Goal: Task Accomplishment & Management: Complete application form

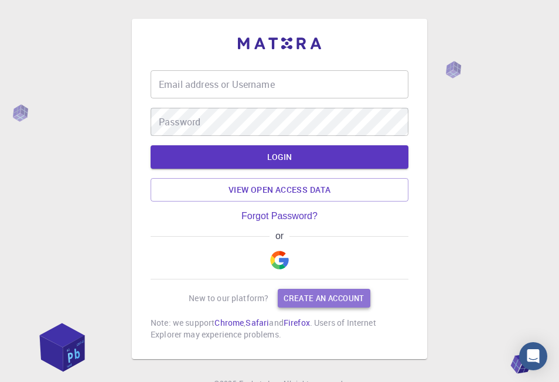
click at [301, 299] on link "Create an account" at bounding box center [324, 298] width 92 height 19
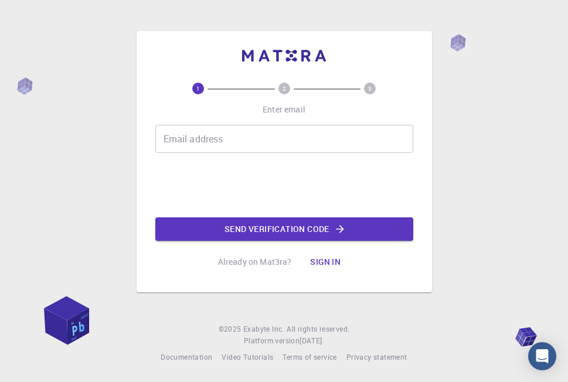
click at [194, 141] on input "Email address" at bounding box center [284, 139] width 258 height 28
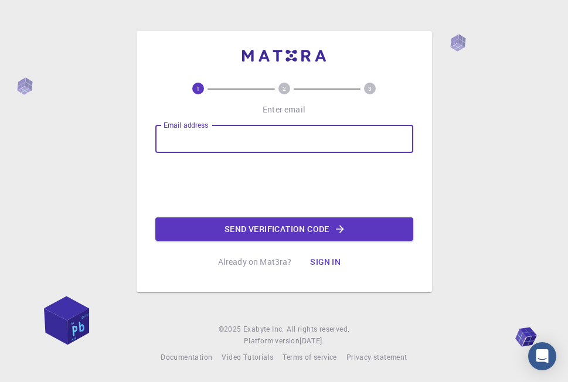
type input "abdelali.allal@gmail.com"
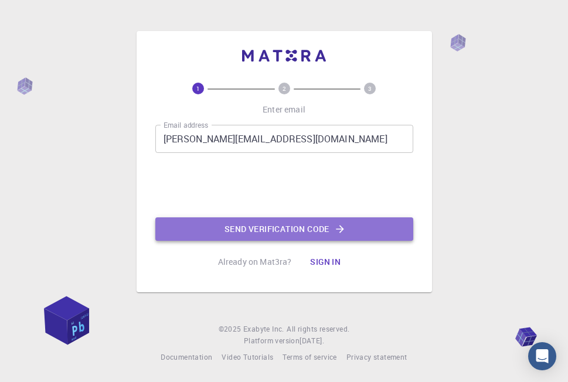
click at [258, 228] on button "Send verification code" at bounding box center [284, 229] width 258 height 23
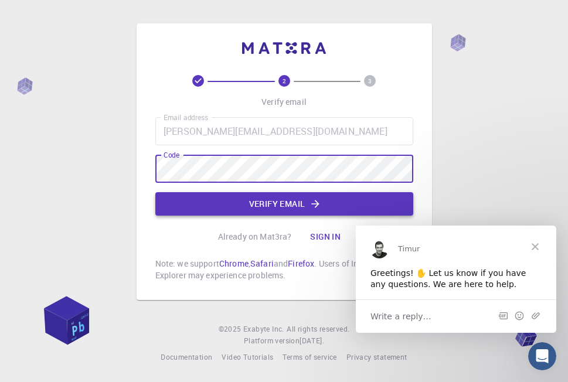
click at [262, 206] on button "Verify email" at bounding box center [284, 203] width 258 height 23
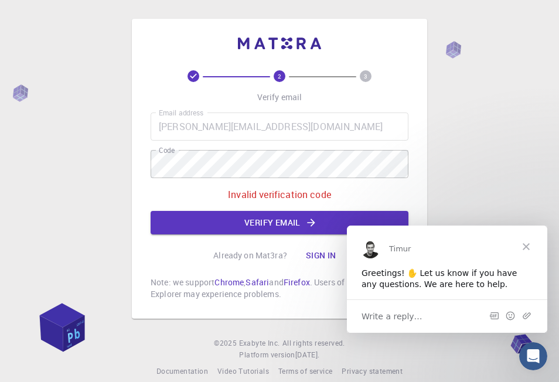
click at [528, 246] on span "Close" at bounding box center [527, 246] width 42 height 42
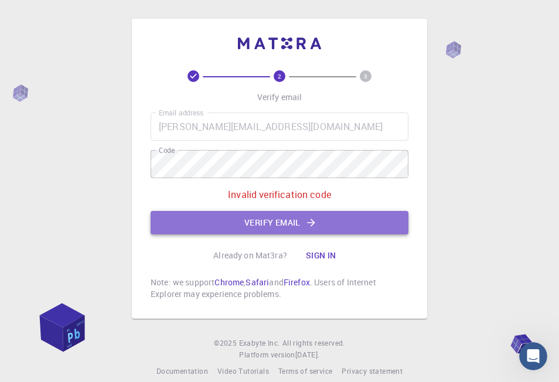
click at [275, 227] on button "Verify email" at bounding box center [280, 222] width 258 height 23
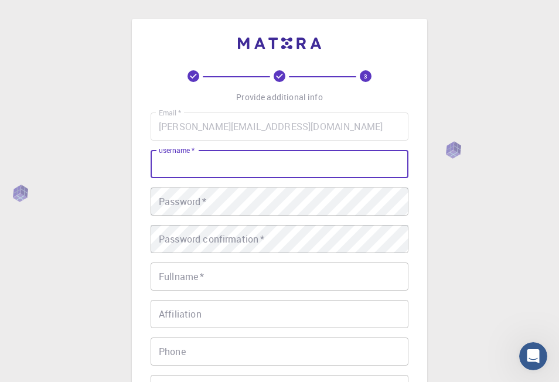
click at [198, 168] on input "username   *" at bounding box center [280, 164] width 258 height 28
type input "allalst"
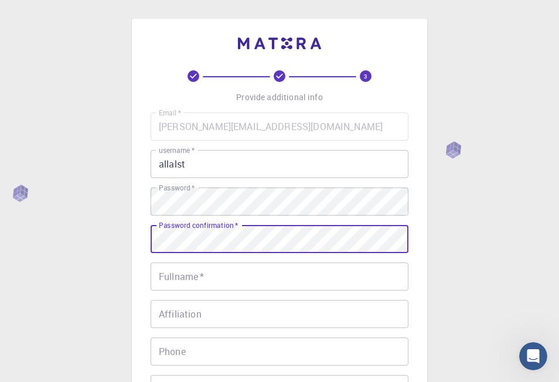
click at [261, 276] on input "Fullname   *" at bounding box center [280, 277] width 258 height 28
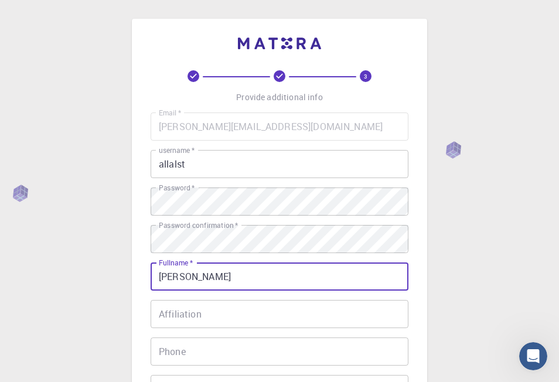
type input "[PERSON_NAME]"
click at [222, 314] on input "Affiliation" at bounding box center [280, 314] width 258 height 28
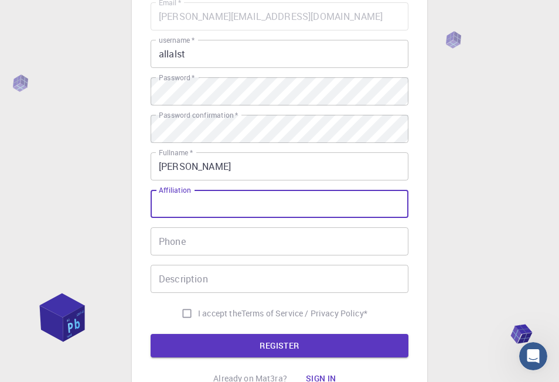
scroll to position [117, 0]
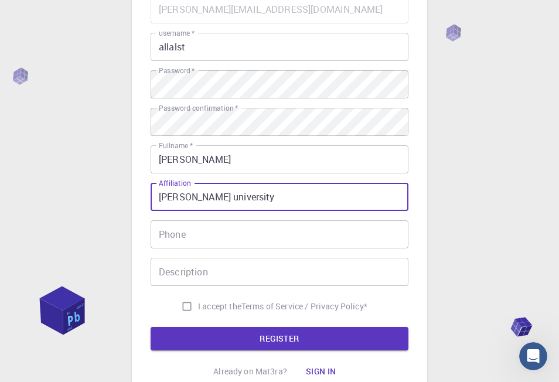
type input "ziane achour university"
click at [189, 236] on input "Phone" at bounding box center [280, 235] width 258 height 28
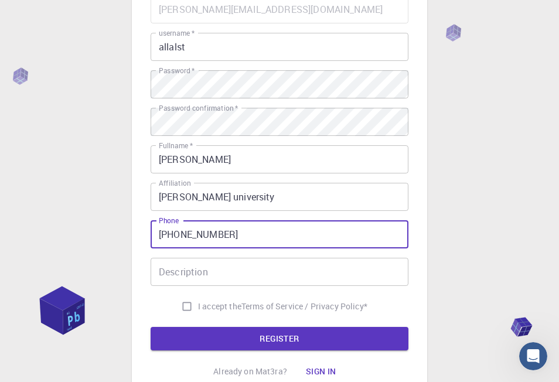
type input "+213558625822"
click at [202, 268] on input "Description" at bounding box center [280, 272] width 258 height 28
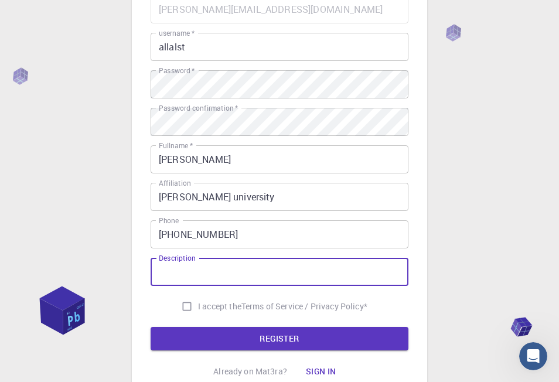
click at [185, 306] on input "I accept the Terms of Service / Privacy Policy *" at bounding box center [187, 307] width 22 height 22
checkbox input "true"
click at [183, 275] on input "Description" at bounding box center [280, 272] width 258 height 28
type input "assistant professor"
click at [250, 334] on button "REGISTER" at bounding box center [280, 338] width 258 height 23
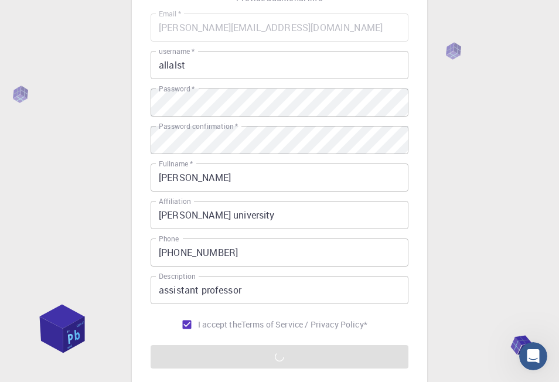
scroll to position [215, 0]
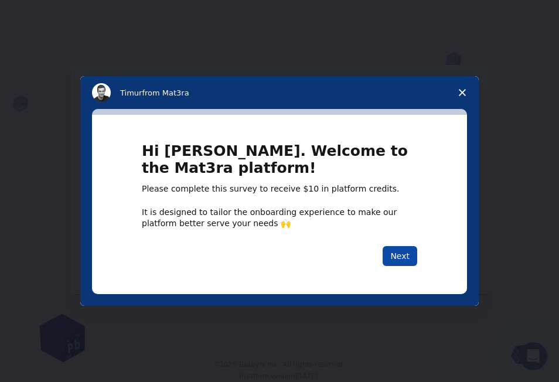
click at [401, 258] on button "Next" at bounding box center [400, 256] width 35 height 20
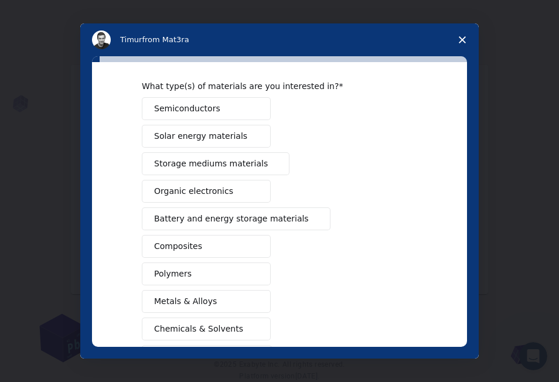
scroll to position [59, 0]
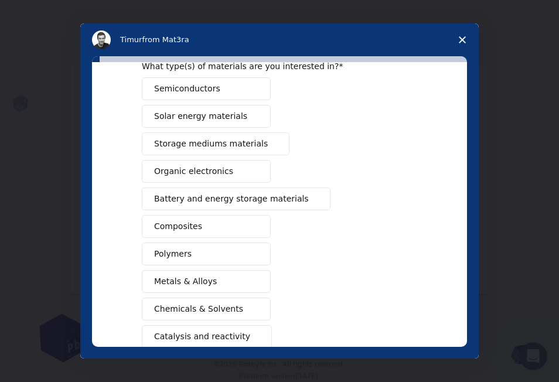
click at [212, 93] on button "Semiconductors" at bounding box center [206, 88] width 129 height 23
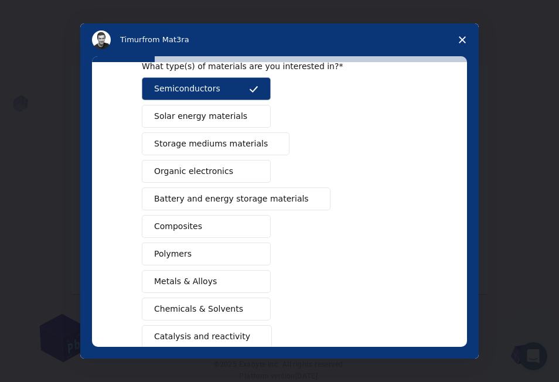
click at [253, 122] on button "Solar energy materials" at bounding box center [206, 116] width 129 height 23
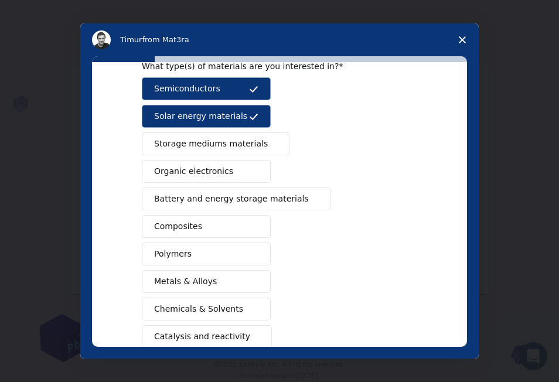
click at [268, 145] on span "Intercom messenger" at bounding box center [272, 144] width 9 height 9
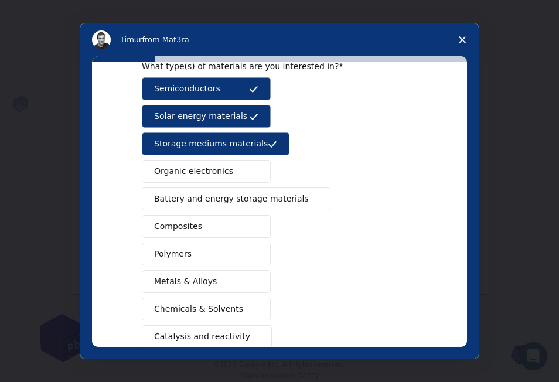
click at [253, 204] on span "Battery and energy storage materials" at bounding box center [231, 199] width 155 height 12
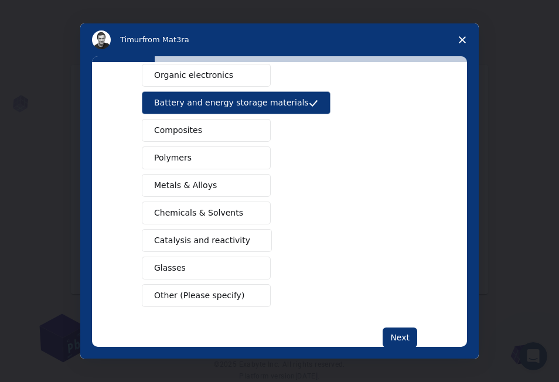
scroll to position [176, 0]
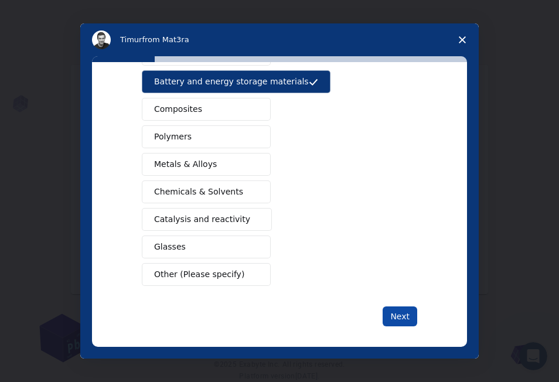
click at [396, 310] on button "Next" at bounding box center [400, 317] width 35 height 20
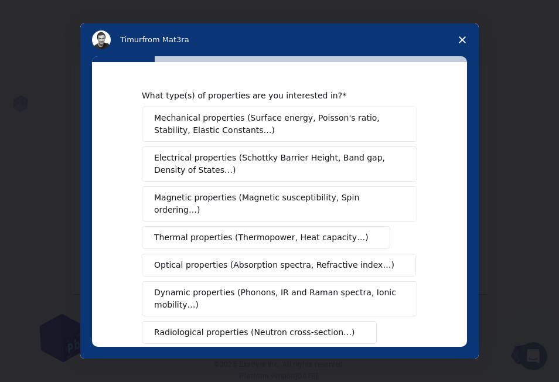
click at [310, 166] on span "Electrical properties (Schottky Barrier Height, Band gap, Density of States…)" at bounding box center [276, 164] width 244 height 25
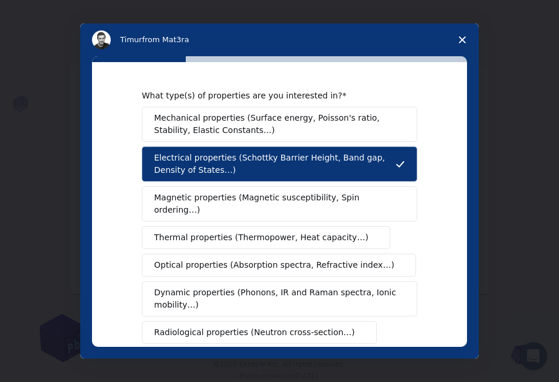
click at [282, 204] on span "Magnetic properties (Magnetic susceptibility, Spin ordering…)" at bounding box center [275, 204] width 242 height 25
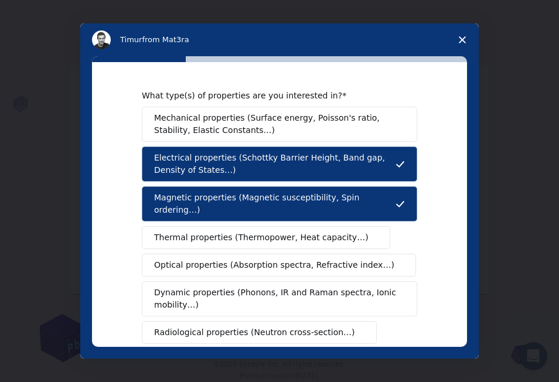
click at [278, 232] on span "Thermal properties (Thermopower, Heat capacity…)" at bounding box center [261, 238] width 215 height 12
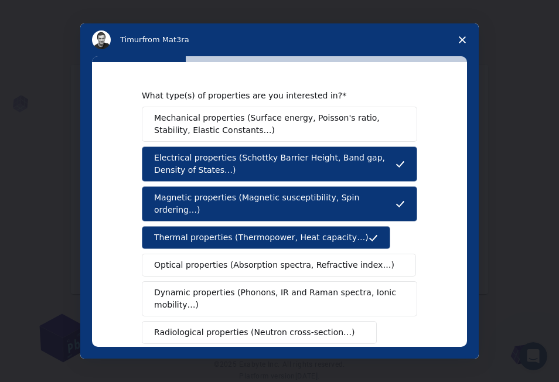
click at [274, 259] on span "Optical properties (Absorption spectra, Refractive index…)" at bounding box center [274, 265] width 240 height 12
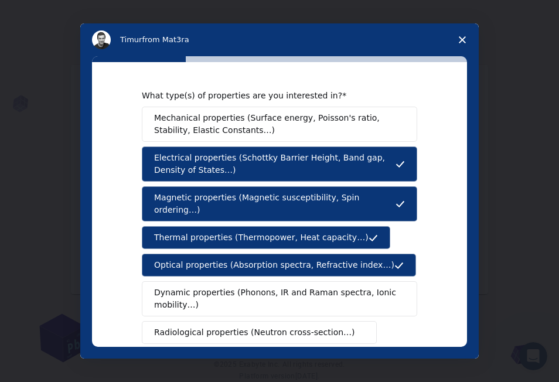
scroll to position [59, 0]
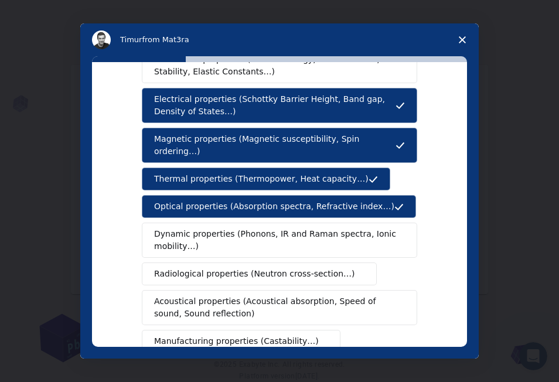
click at [265, 232] on span "Dynamic properties (Phonons, IR and Raman spectra, Ionic mobility…)" at bounding box center [275, 240] width 243 height 25
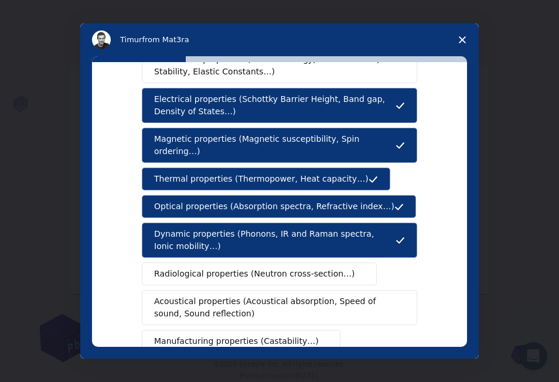
click at [269, 268] on span "Radiological properties (Neutron cross-section…)" at bounding box center [254, 274] width 201 height 12
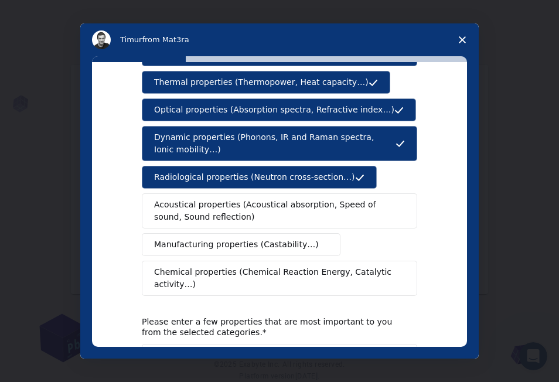
scroll to position [186, 0]
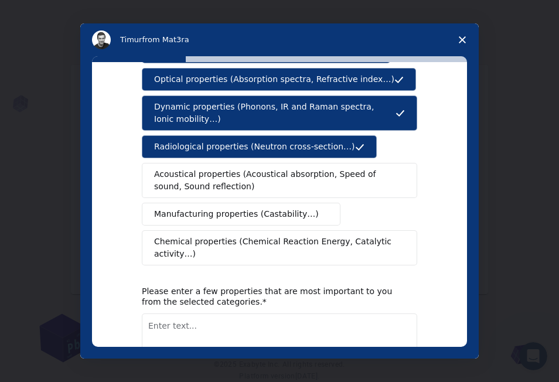
click at [223, 314] on textarea "Enter text..." at bounding box center [280, 338] width 276 height 48
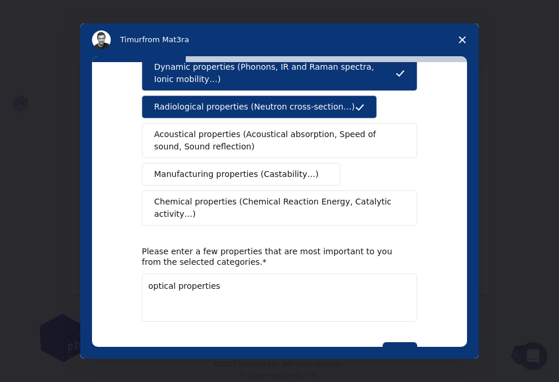
scroll to position [245, 0]
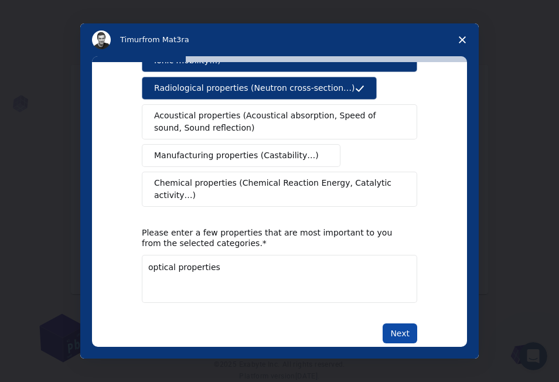
type textarea "optical properties"
click at [397, 324] on button "Next" at bounding box center [400, 334] width 35 height 20
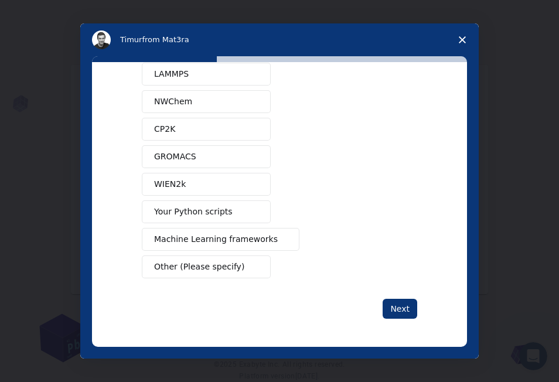
scroll to position [0, 0]
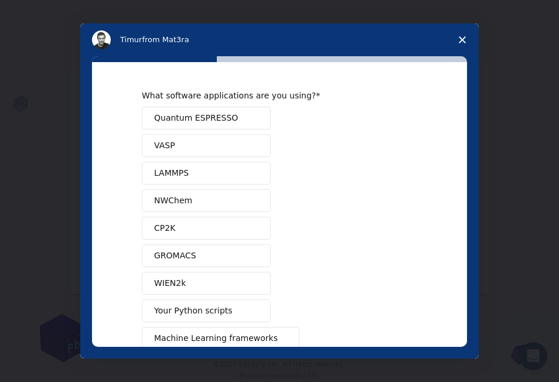
click at [235, 119] on button "Quantum ESPRESSO" at bounding box center [206, 118] width 129 height 23
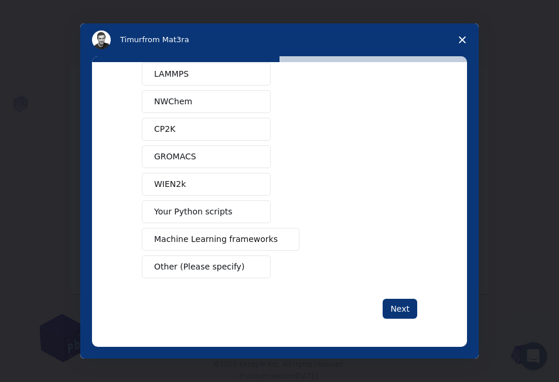
scroll to position [35, 0]
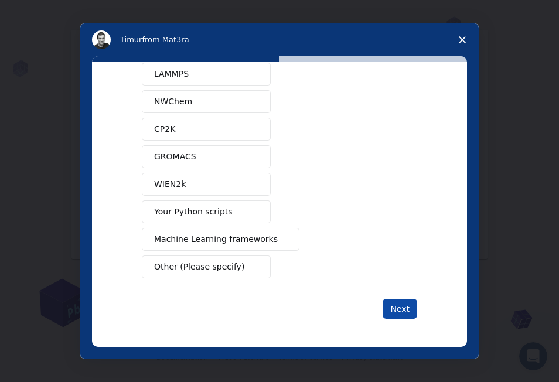
click at [392, 304] on button "Next" at bounding box center [400, 309] width 35 height 20
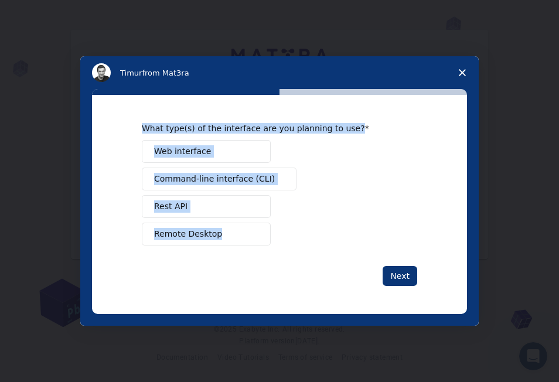
drag, startPoint x: 137, startPoint y: 128, endPoint x: 232, endPoint y: 237, distance: 144.2
click at [232, 237] on div "What type(s) of the interface are you planning to use? Web interface Command-li…" at bounding box center [279, 204] width 375 height 219
drag, startPoint x: 232, startPoint y: 237, endPoint x: 204, endPoint y: 129, distance: 111.4
copy div "What type(s) of the interface are you planning to use? Web interface Command-li…"
click at [332, 177] on div "Web interface Command-line interface (CLI) Rest API Remote Desktop" at bounding box center [280, 193] width 276 height 106
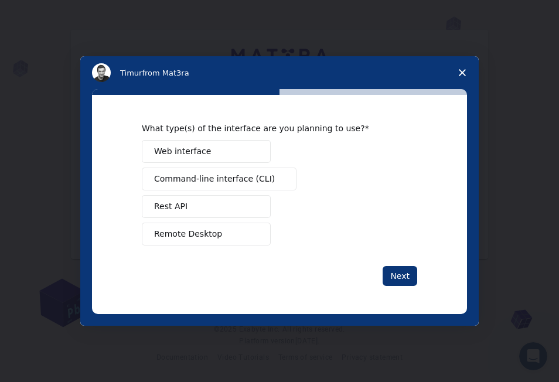
click at [205, 155] on button "Web interface" at bounding box center [206, 151] width 129 height 23
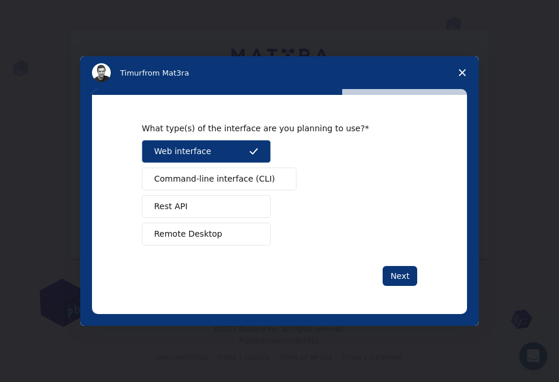
click at [239, 179] on span "Command-line interface (CLI)" at bounding box center [214, 179] width 121 height 12
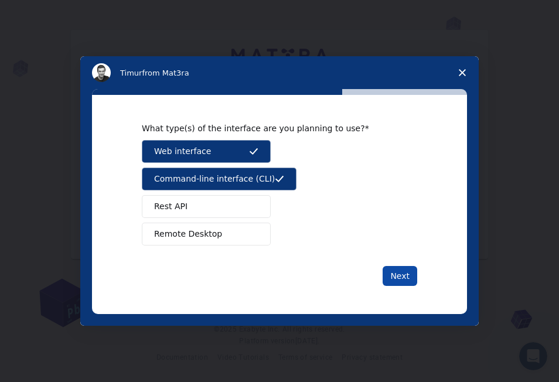
click at [395, 273] on button "Next" at bounding box center [400, 276] width 35 height 20
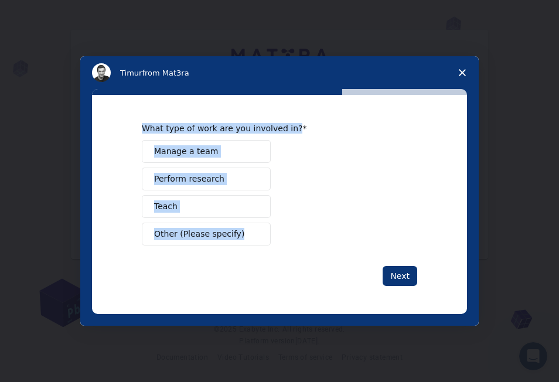
drag, startPoint x: 141, startPoint y: 123, endPoint x: 280, endPoint y: 240, distance: 181.5
click at [280, 240] on div "What type of work are you involved in? Manage a team Perform research Teach Oth…" at bounding box center [279, 204] width 375 height 219
drag, startPoint x: 280, startPoint y: 240, endPoint x: 203, endPoint y: 131, distance: 133.4
copy div "What type of work are you involved in? Manage a team Perform research Teach Oth…"
click at [318, 177] on div "Manage a team Perform research Teach Other (Please specify)" at bounding box center [280, 193] width 276 height 106
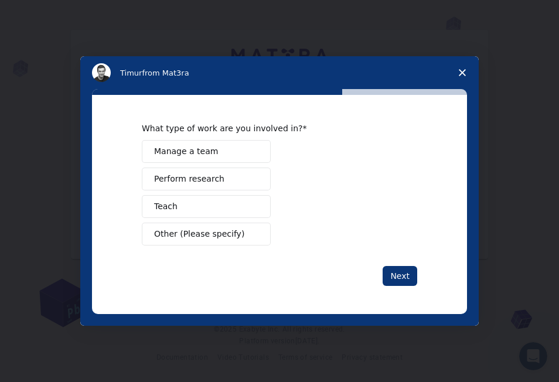
click at [209, 178] on span "Perform research" at bounding box center [189, 179] width 70 height 12
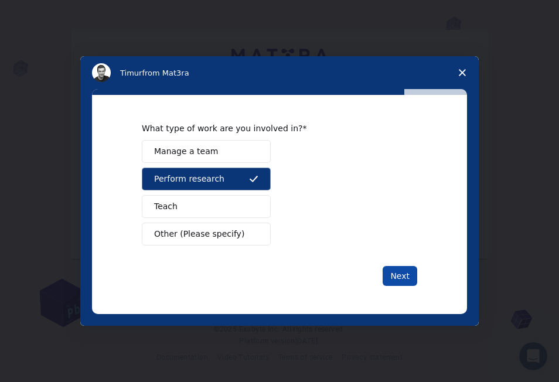
click at [398, 273] on button "Next" at bounding box center [400, 276] width 35 height 20
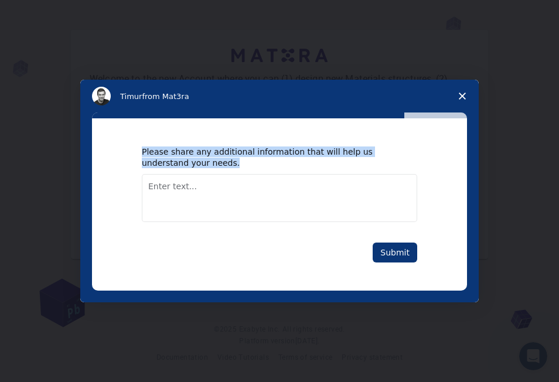
drag, startPoint x: 143, startPoint y: 152, endPoint x: 186, endPoint y: 167, distance: 45.3
click at [186, 167] on div "Please share any additional information that will help us understand your needs." at bounding box center [271, 157] width 258 height 21
drag, startPoint x: 186, startPoint y: 167, endPoint x: 169, endPoint y: 157, distance: 19.2
copy div "Please share any additional information that will help us understand your needs."
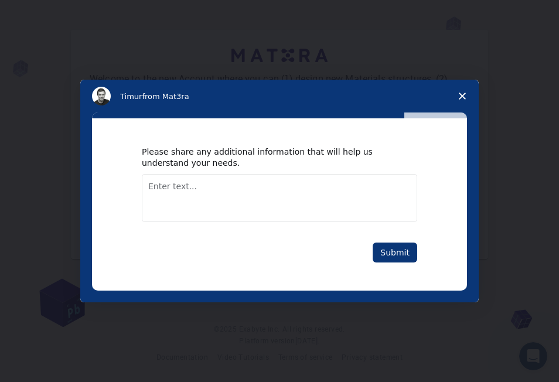
click at [181, 196] on textarea "Enter text..." at bounding box center [280, 198] width 276 height 48
paste textarea "Computational materials science research using Quantum ESPRESSO for DFT studies…"
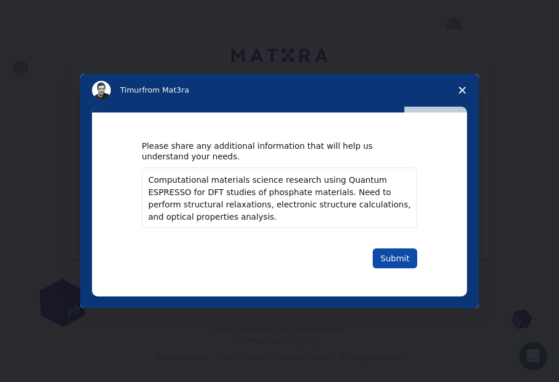
type textarea "Computational materials science research using Quantum ESPRESSO for DFT studies…"
click at [389, 258] on button "Submit" at bounding box center [395, 259] width 45 height 20
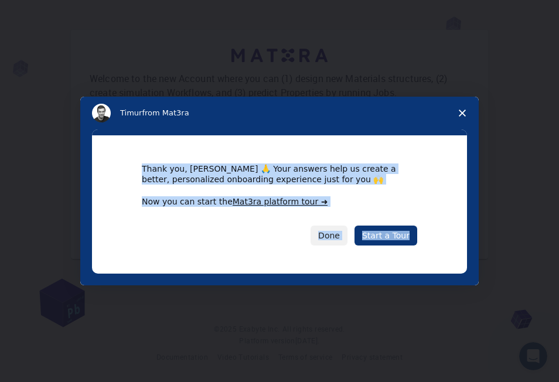
drag, startPoint x: 140, startPoint y: 167, endPoint x: 426, endPoint y: 245, distance: 296.6
click at [426, 245] on div "Thank you, abdelali 🙏 Your answers help us create a better, personalized onboar…" at bounding box center [279, 204] width 375 height 138
copy div "Thank you, abdelali 🙏 Your answers help us create a better, personalized onboar…"
click at [453, 198] on div "Thank you, abdelali 🙏 Your answers help us create a better, personalized onboar…" at bounding box center [279, 204] width 375 height 138
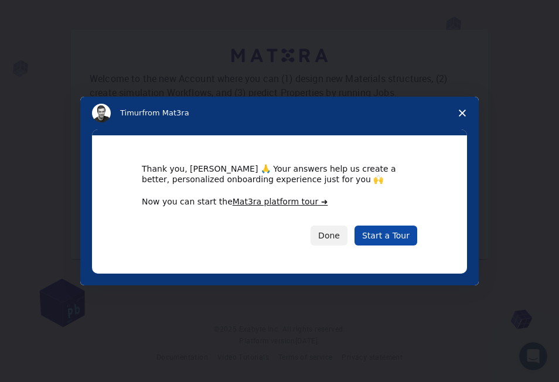
click at [401, 236] on link "Start a Tour" at bounding box center [386, 236] width 63 height 20
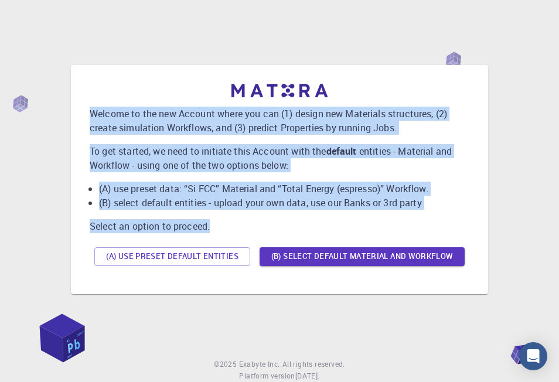
drag, startPoint x: 90, startPoint y: 111, endPoint x: 238, endPoint y: 228, distance: 187.9
click at [238, 228] on div "Welcome to the new Account where you can (1) design new Materials structures, (…" at bounding box center [280, 177] width 380 height 187
drag, startPoint x: 238, startPoint y: 228, endPoint x: 203, endPoint y: 199, distance: 45.4
copy div "Welcome to the new Account where you can (1) design new Materials structures, (…"
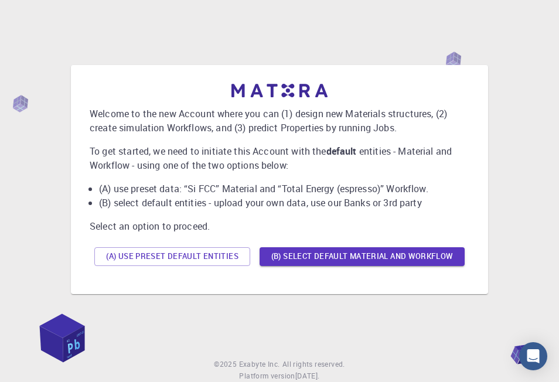
click at [257, 280] on div "Welcome to the new Account where you can (1) design new Materials structures, (…" at bounding box center [279, 179] width 399 height 211
click at [335, 259] on button "(B) Select default material and workflow" at bounding box center [362, 256] width 205 height 19
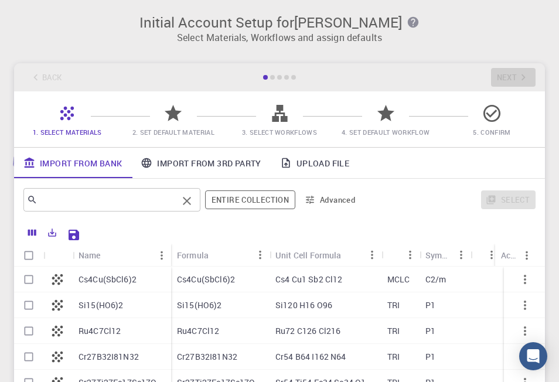
click at [116, 202] on input "text" at bounding box center [108, 200] width 140 height 16
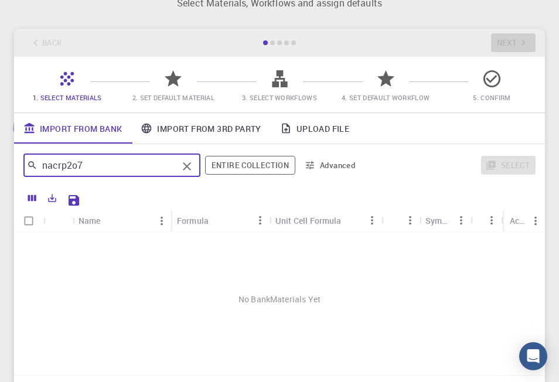
scroll to position [33, 0]
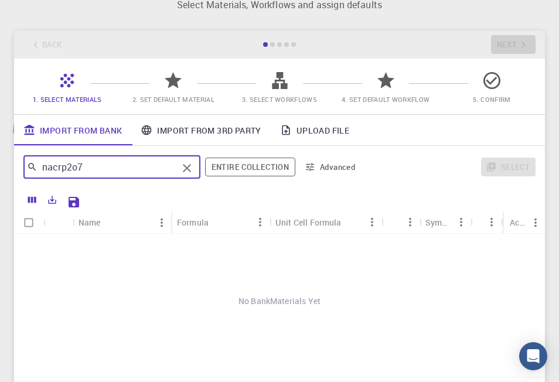
type input "nacrp2o7"
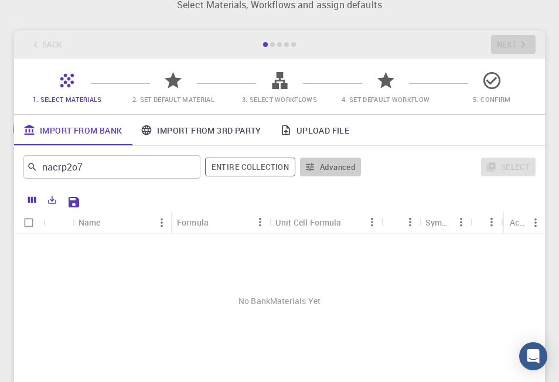
click at [329, 169] on button "Advanced" at bounding box center [330, 167] width 61 height 19
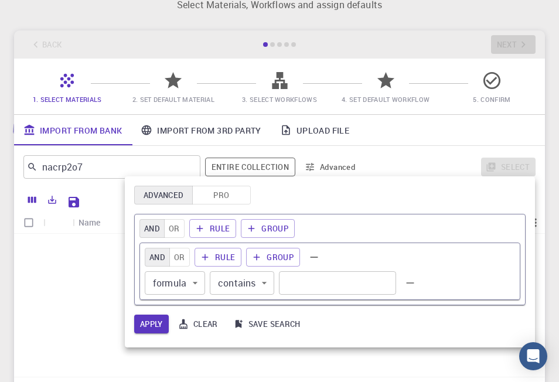
click at [231, 200] on button "Pro" at bounding box center [221, 195] width 59 height 19
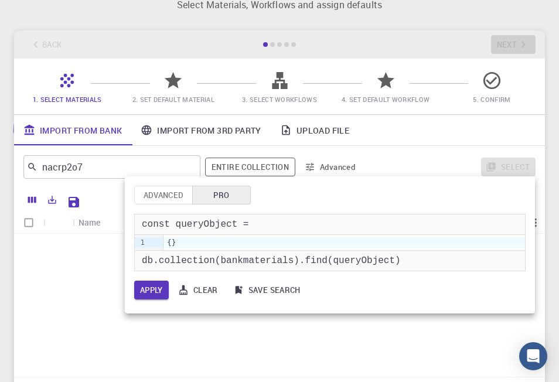
click at [362, 335] on div at bounding box center [279, 191] width 559 height 382
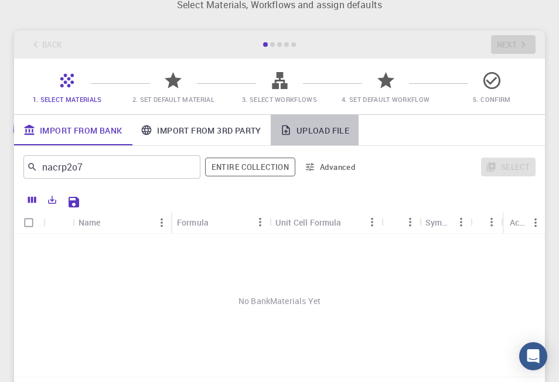
click at [338, 135] on link "Upload File" at bounding box center [315, 130] width 88 height 30
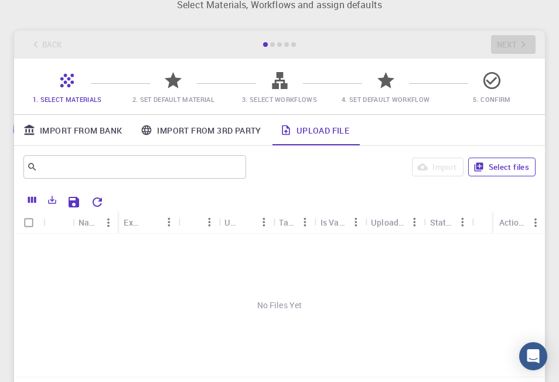
click at [498, 172] on button "Select files" at bounding box center [502, 167] width 67 height 19
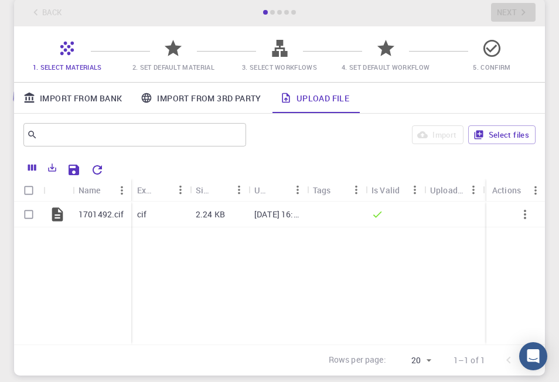
scroll to position [91, 0]
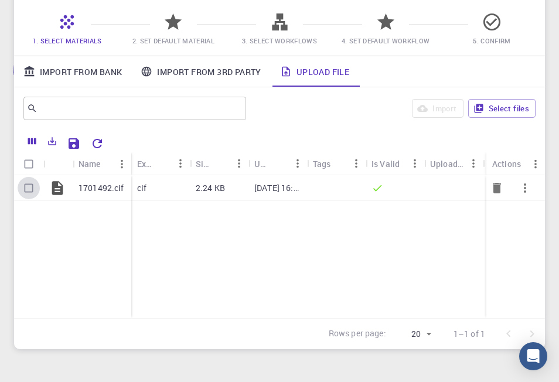
click at [26, 194] on input "Select row" at bounding box center [29, 188] width 22 height 22
checkbox input "true"
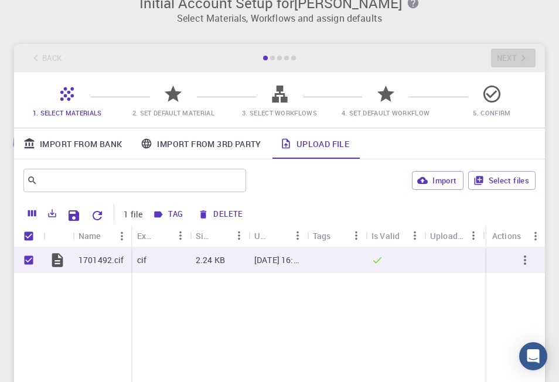
scroll to position [0, 0]
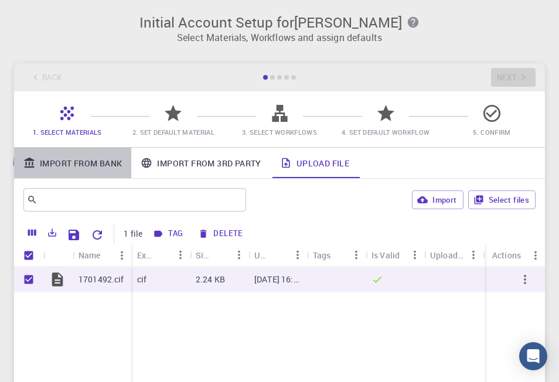
click at [97, 166] on link "Import From Bank" at bounding box center [72, 163] width 117 height 30
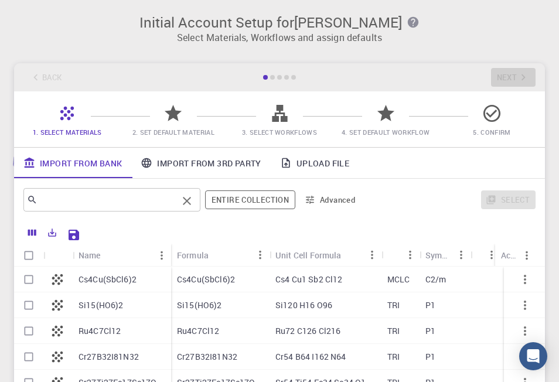
click at [84, 198] on input "text" at bounding box center [108, 200] width 140 height 16
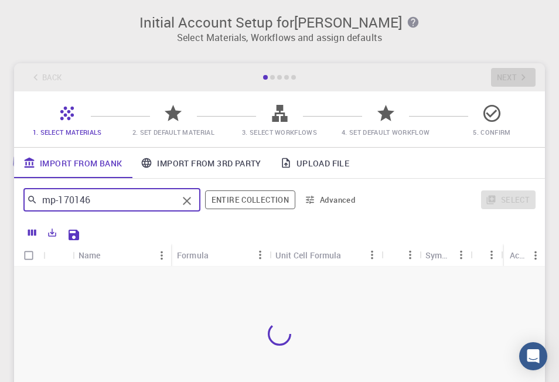
type input "mp-170146"
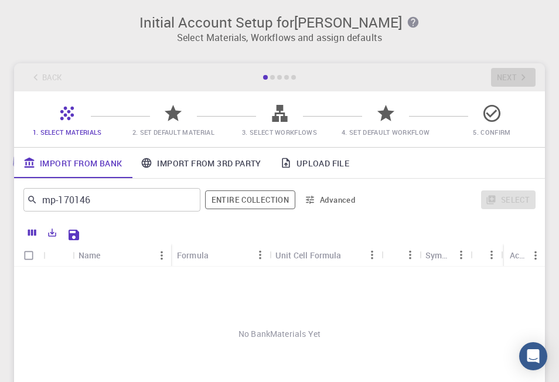
click at [91, 257] on div "Name" at bounding box center [90, 255] width 22 height 23
click at [407, 19] on icon "button" at bounding box center [413, 22] width 13 height 13
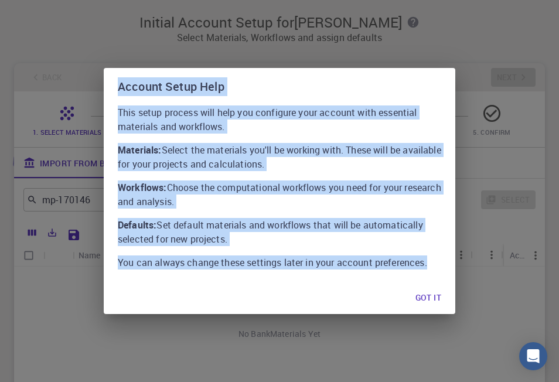
drag, startPoint x: 119, startPoint y: 92, endPoint x: 436, endPoint y: 278, distance: 367.2
click at [436, 278] on div "Account Setup Help This setup process will help you configure your account with…" at bounding box center [280, 191] width 352 height 246
copy div "Account Setup Help This setup process will help you configure your account with…"
click at [424, 301] on button "Got it" at bounding box center [428, 297] width 45 height 23
